Goal: Task Accomplishment & Management: Manage account settings

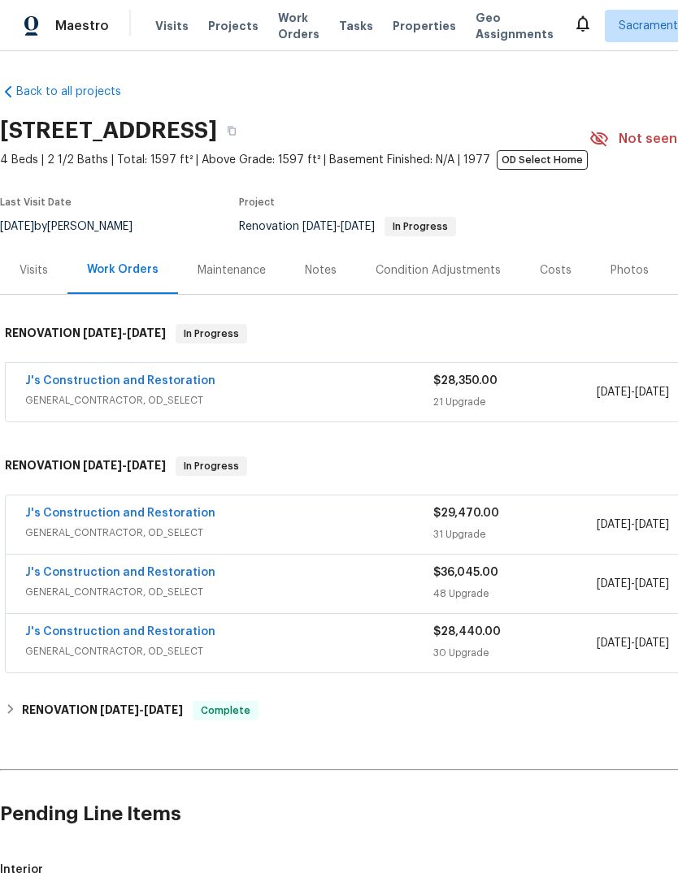
click at [75, 381] on link "J's Construction and Restoration" at bounding box center [120, 380] width 190 height 11
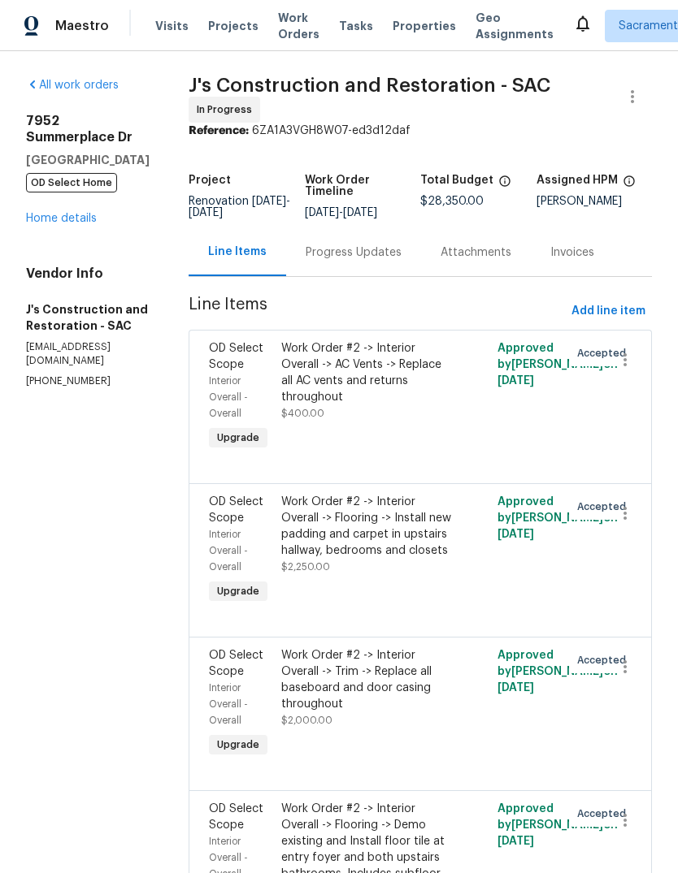
click at [58, 213] on link "Home details" at bounding box center [61, 218] width 71 height 11
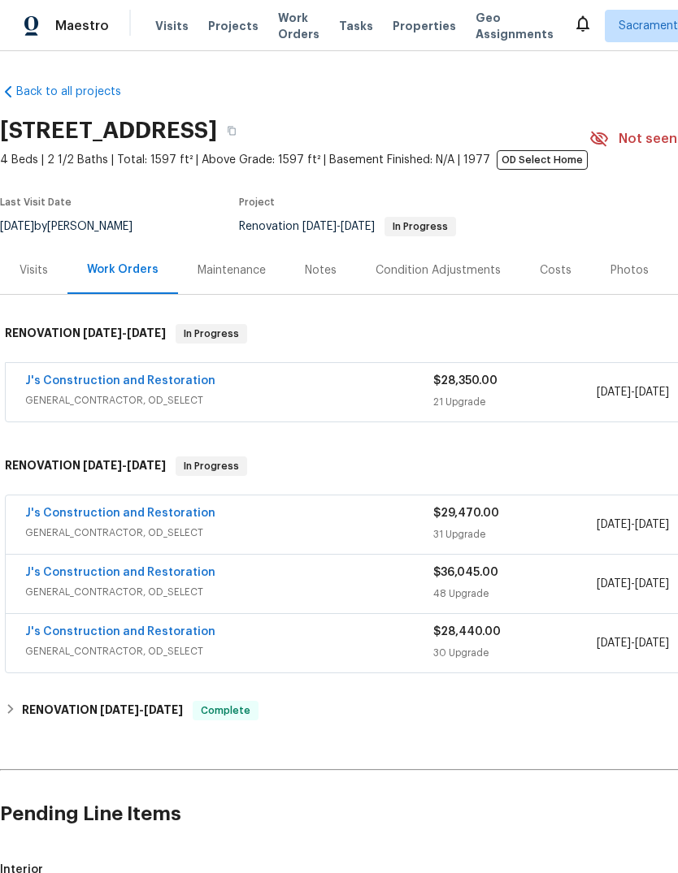
click at [75, 519] on link "J's Construction and Restoration" at bounding box center [120, 513] width 190 height 11
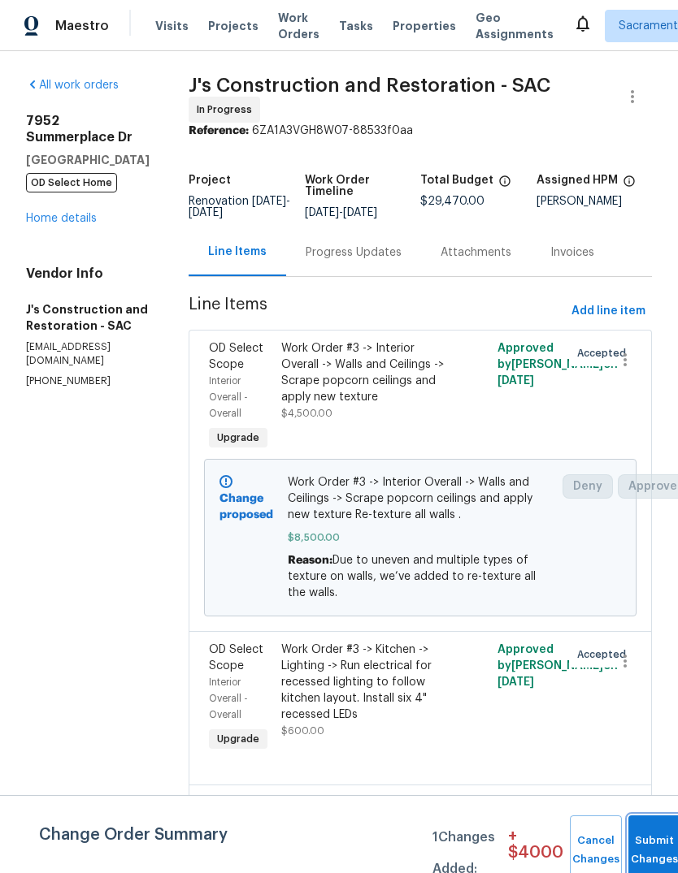
click at [647, 840] on button "Submit Changes" at bounding box center [654, 851] width 52 height 70
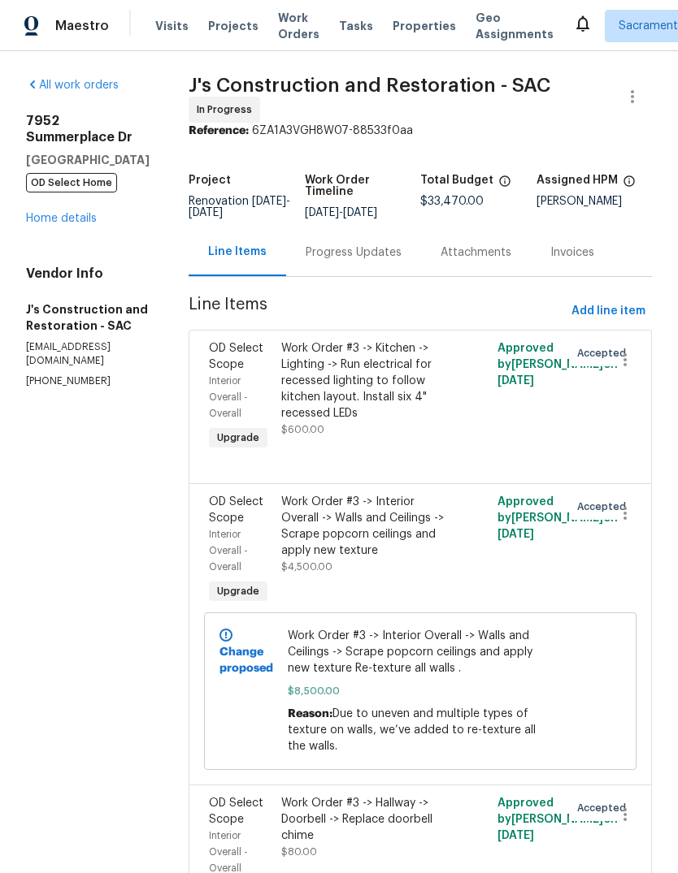
click at [50, 213] on link "Home details" at bounding box center [61, 218] width 71 height 11
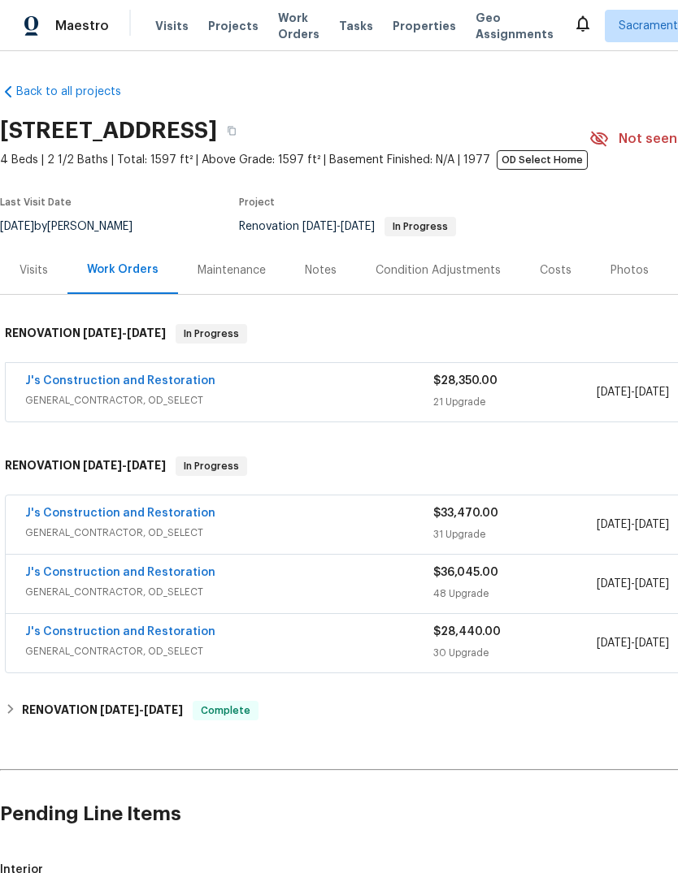
click at [326, 261] on div "Notes" at bounding box center [320, 270] width 71 height 48
